Goal: Task Accomplishment & Management: Use online tool/utility

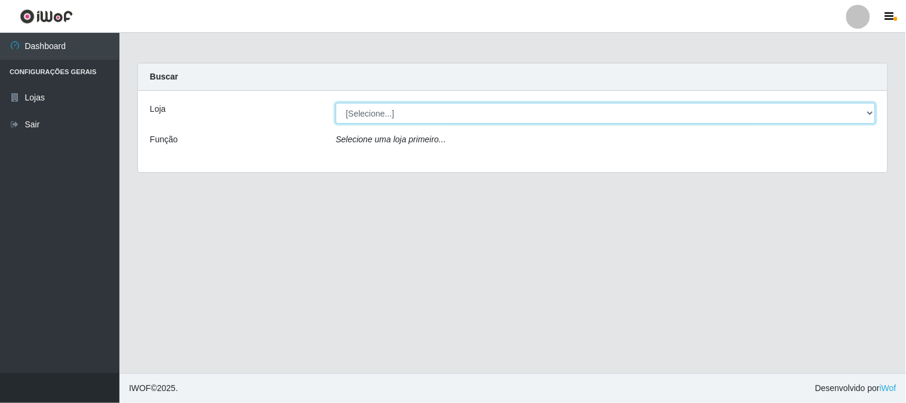
click at [359, 114] on select "[Selecione...] Super Vilton" at bounding box center [606, 113] width 540 height 21
select select "379"
click at [336, 103] on select "[Selecione...] Super Vilton" at bounding box center [606, 113] width 540 height 21
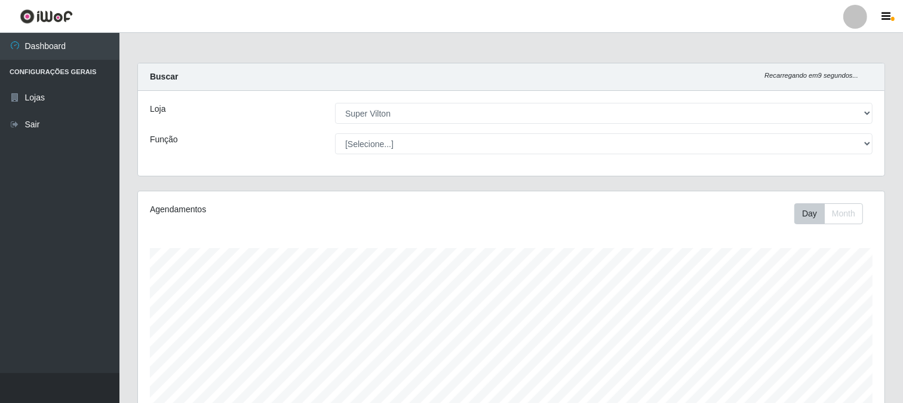
click at [510, 184] on div "Carregando... Buscar Recarregando em 9 segundos... Loja [Selecione...] Super Vi…" at bounding box center [511, 127] width 766 height 128
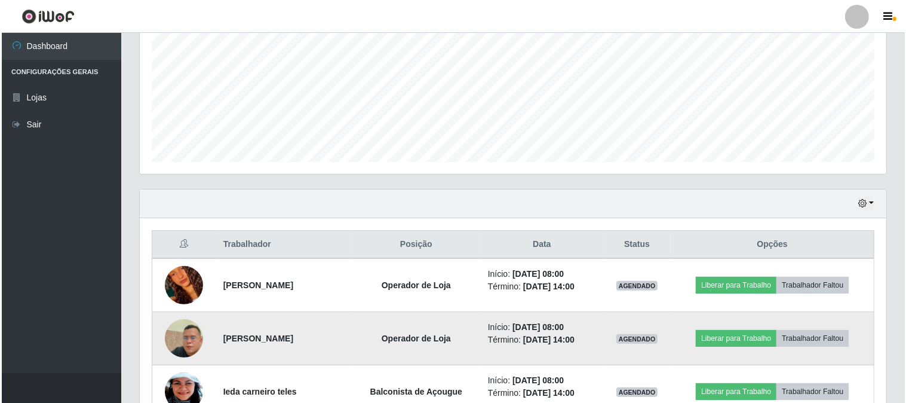
scroll to position [332, 0]
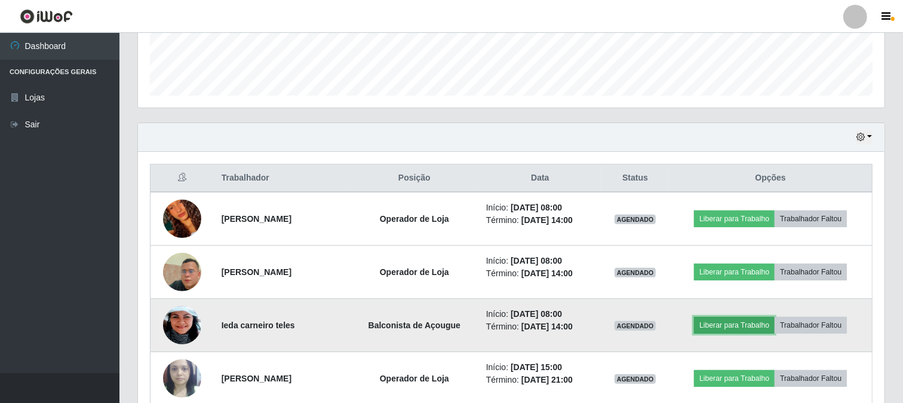
click at [737, 330] on button "Liberar para Trabalho" at bounding box center [734, 325] width 81 height 17
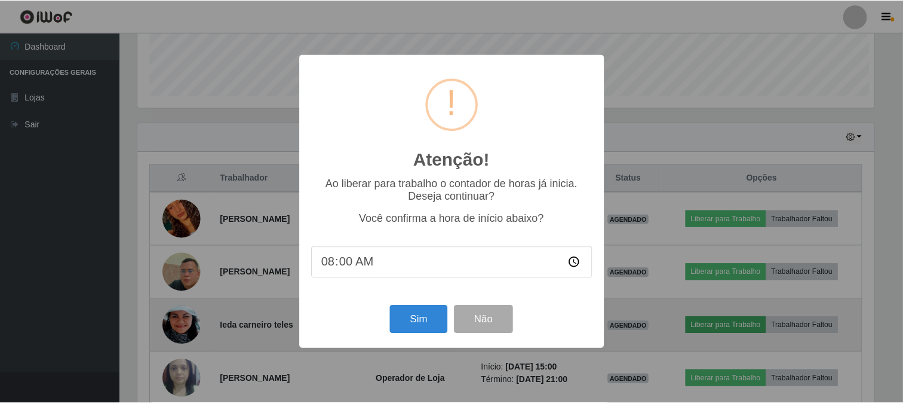
scroll to position [247, 739]
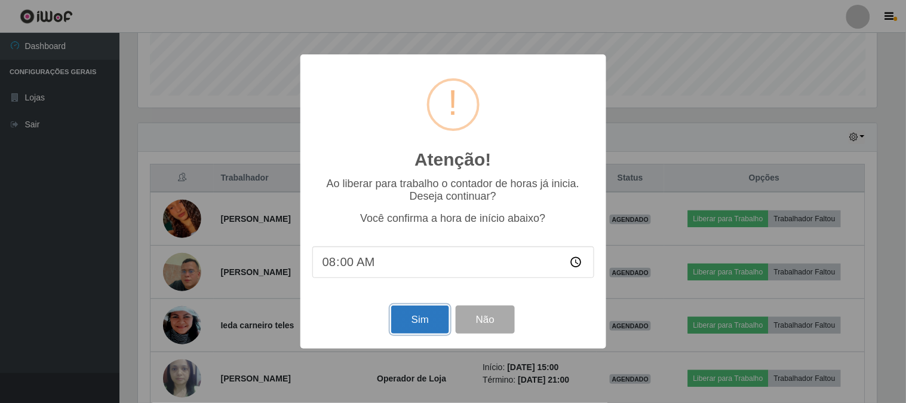
click at [420, 317] on button "Sim" at bounding box center [420, 319] width 58 height 28
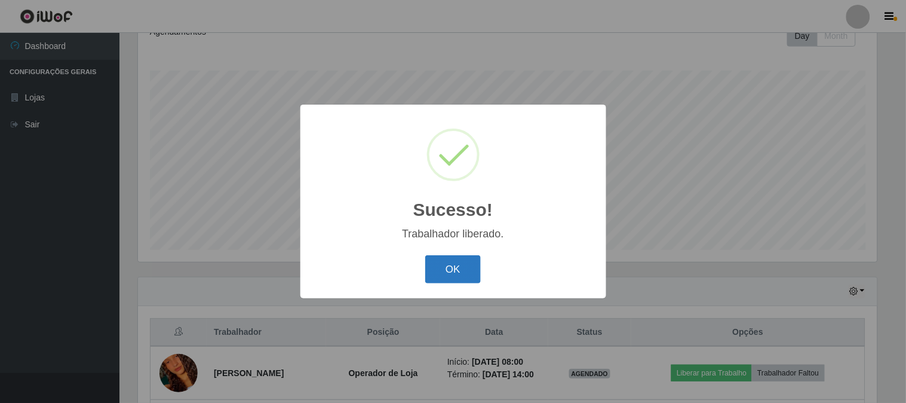
click at [474, 276] on button "OK" at bounding box center [453, 269] width 56 height 28
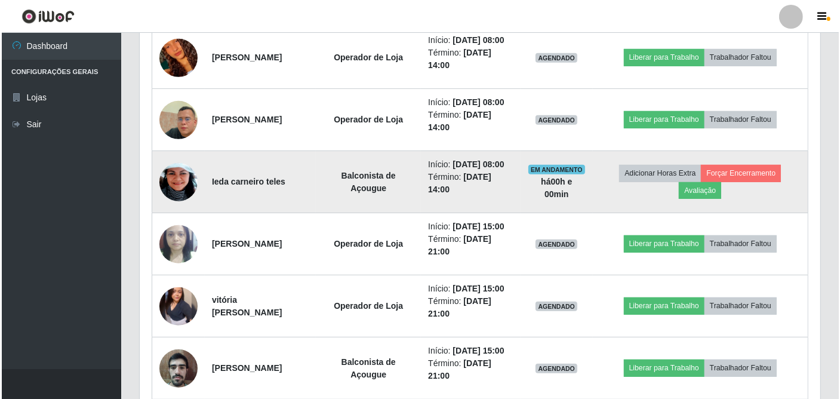
scroll to position [597109, 596676]
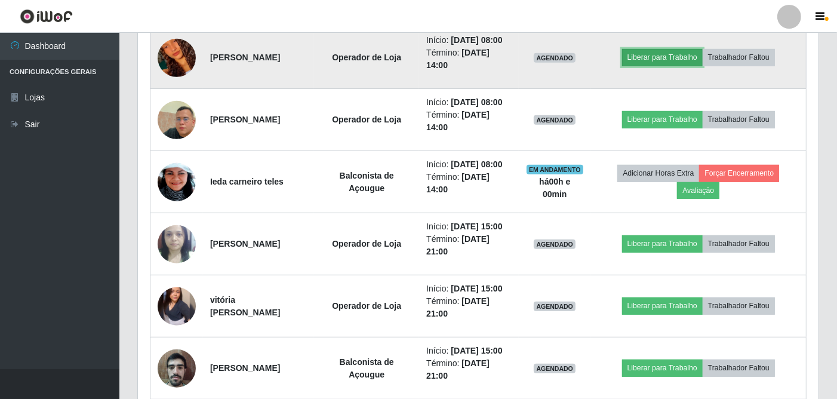
click at [654, 57] on button "Liberar para Trabalho" at bounding box center [662, 57] width 81 height 17
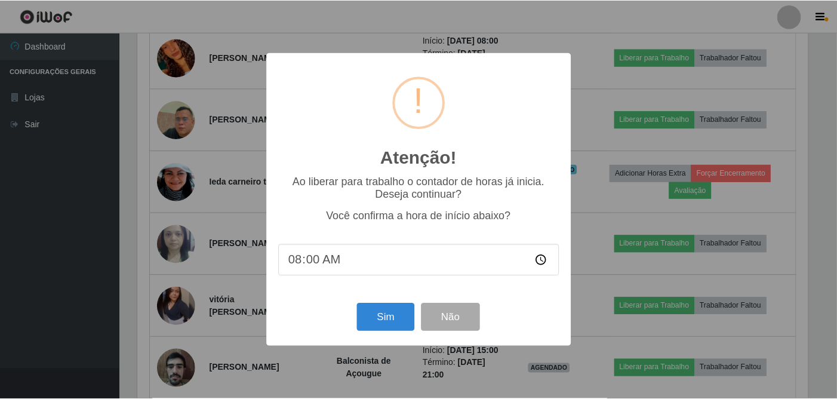
scroll to position [247, 673]
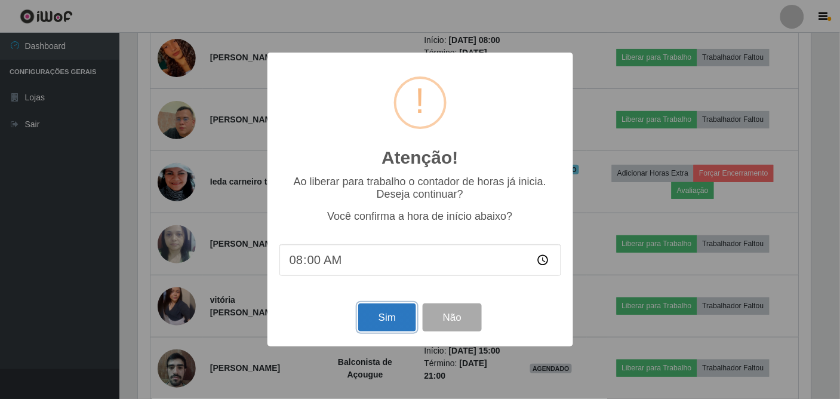
click at [371, 314] on button "Sim" at bounding box center [387, 317] width 58 height 28
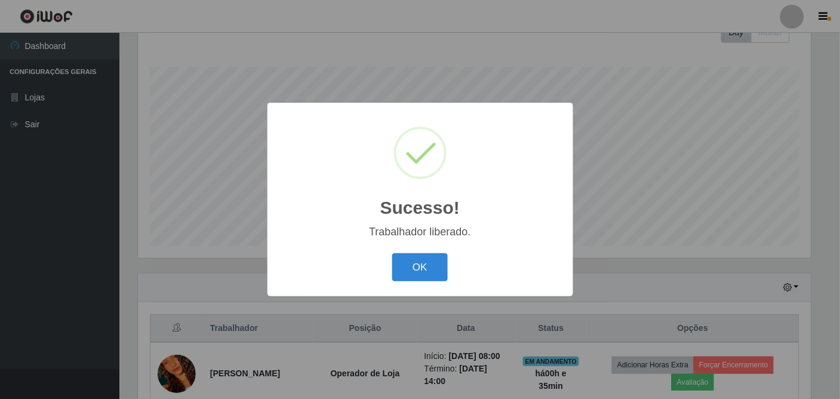
click at [385, 275] on div "OK Cancel" at bounding box center [421, 267] width 282 height 34
click at [398, 274] on button "OK" at bounding box center [420, 267] width 56 height 28
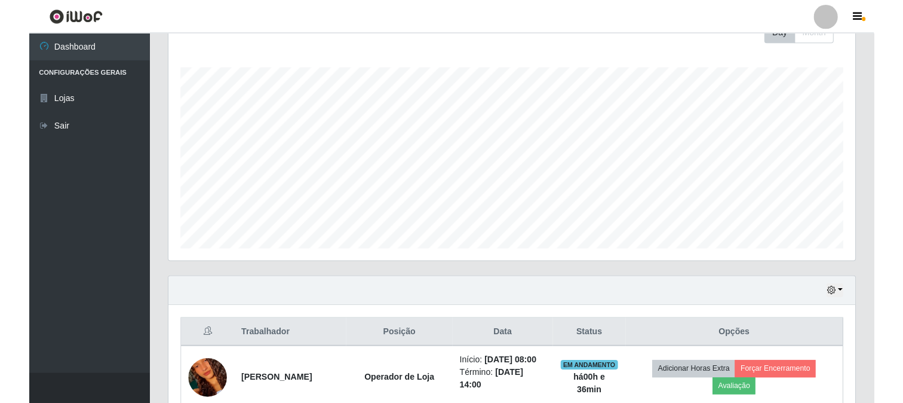
scroll to position [247, 747]
